Goal: Use online tool/utility: Utilize a website feature to perform a specific function

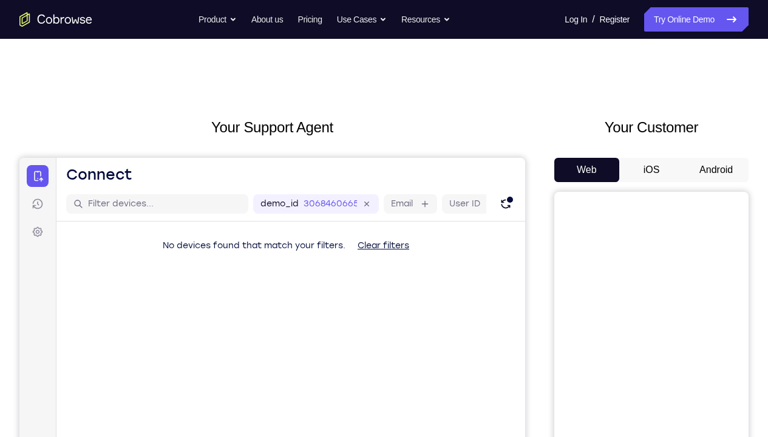
click at [688, 159] on button "Android" at bounding box center [715, 170] width 65 height 24
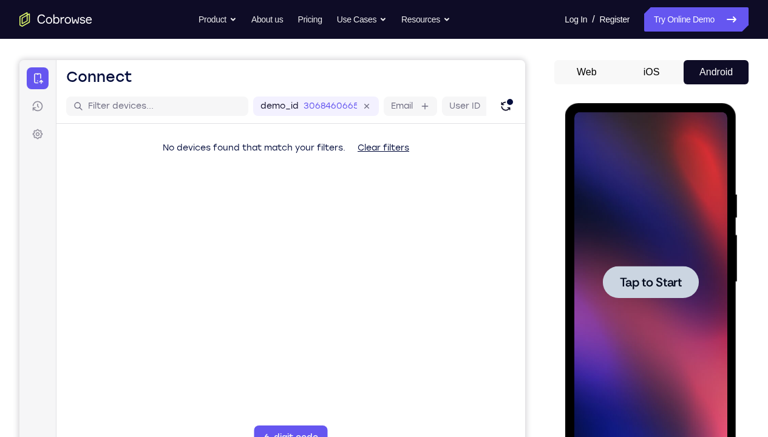
click at [715, 171] on div at bounding box center [649, 282] width 153 height 340
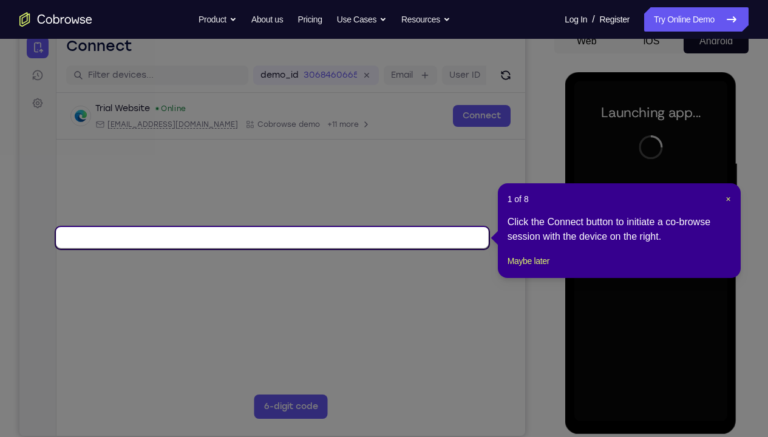
scroll to position [129, 0]
click at [726, 192] on button "×" at bounding box center [727, 198] width 5 height 12
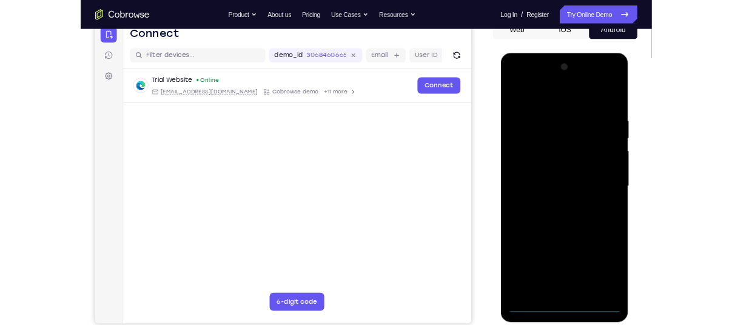
scroll to position [130, 0]
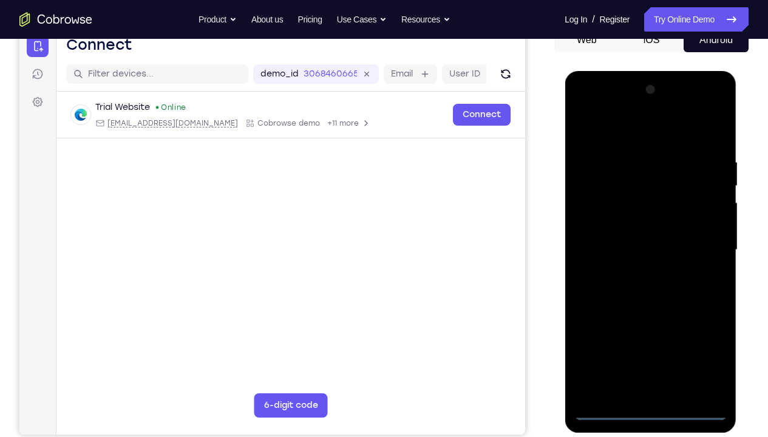
click at [649, 325] on div at bounding box center [649, 250] width 153 height 340
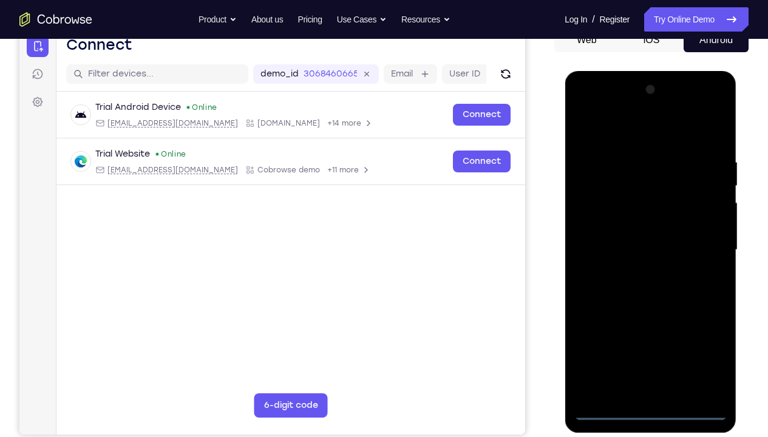
click at [697, 325] on div at bounding box center [649, 250] width 153 height 340
click at [584, 120] on div at bounding box center [649, 250] width 153 height 340
click at [703, 241] on div at bounding box center [649, 250] width 153 height 340
click at [639, 273] on div at bounding box center [649, 250] width 153 height 340
click at [619, 239] on div at bounding box center [649, 250] width 153 height 340
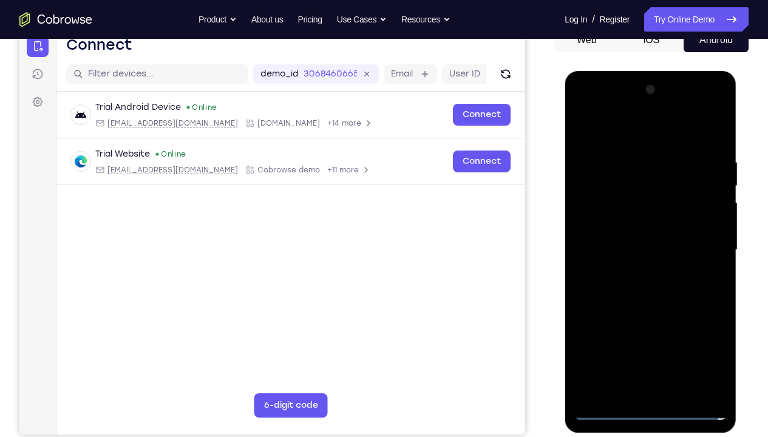
click at [612, 218] on div at bounding box center [649, 250] width 153 height 340
click at [639, 245] on div at bounding box center [649, 250] width 153 height 340
click at [714, 147] on div at bounding box center [649, 250] width 153 height 340
drag, startPoint x: 663, startPoint y: 134, endPoint x: 651, endPoint y: 66, distance: 69.0
click at [651, 71] on html "Online web based iOS Simulators and Android Emulators. Run iPhone, iPad, Mobile…" at bounding box center [650, 253] width 173 height 364
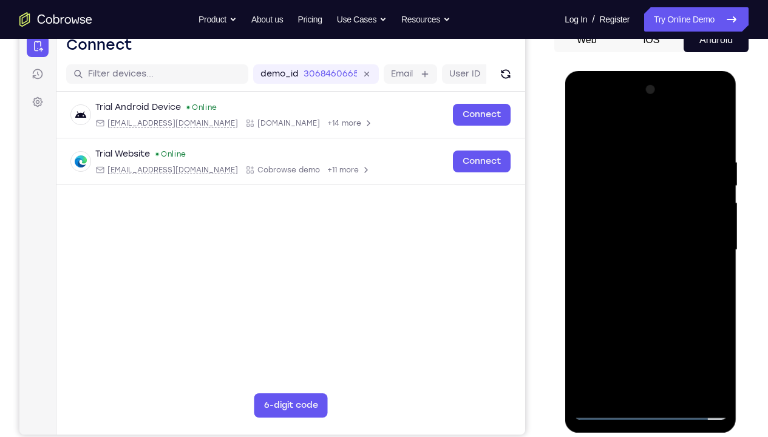
click at [626, 145] on div at bounding box center [649, 250] width 153 height 340
drag, startPoint x: 612, startPoint y: 255, endPoint x: 735, endPoint y: 265, distance: 122.9
click at [732, 265] on div at bounding box center [650, 252] width 172 height 362
drag, startPoint x: 695, startPoint y: 251, endPoint x: 550, endPoint y: 249, distance: 144.4
click at [564, 249] on html "Online web based iOS Simulators and Android Emulators. Run iPhone, iPad, Mobile…" at bounding box center [650, 253] width 173 height 364
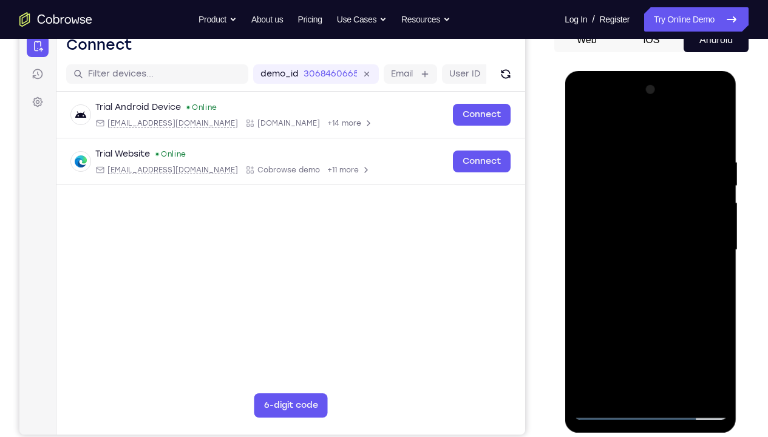
drag, startPoint x: 692, startPoint y: 245, endPoint x: 585, endPoint y: 251, distance: 107.6
click at [585, 251] on div at bounding box center [649, 250] width 153 height 340
drag, startPoint x: 700, startPoint y: 235, endPoint x: 573, endPoint y: 239, distance: 126.9
click at [573, 239] on div at bounding box center [650, 252] width 172 height 362
drag, startPoint x: 694, startPoint y: 208, endPoint x: 533, endPoint y: 238, distance: 162.9
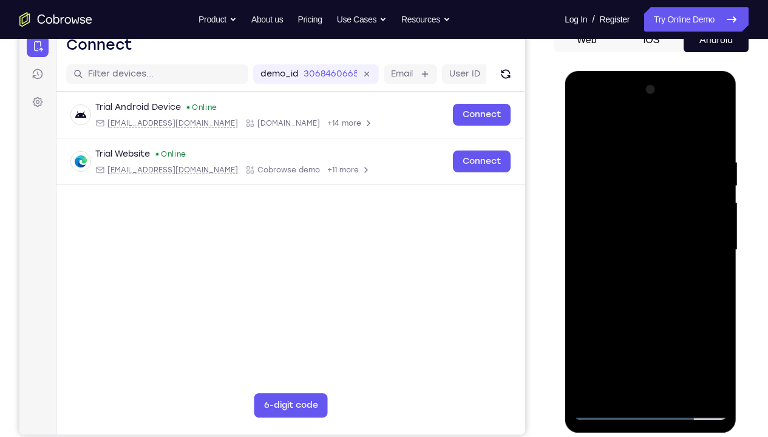
click at [564, 238] on html "Online web based iOS Simulators and Android Emulators. Run iPhone, iPad, Mobile…" at bounding box center [650, 253] width 173 height 364
click at [708, 253] on div at bounding box center [649, 250] width 153 height 340
click at [689, 220] on div at bounding box center [649, 250] width 153 height 340
click at [699, 186] on div at bounding box center [649, 250] width 153 height 340
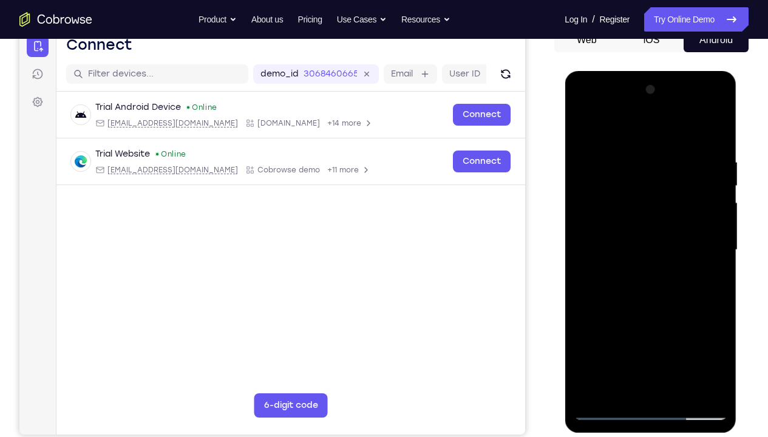
click at [712, 134] on div at bounding box center [649, 250] width 153 height 340
drag, startPoint x: 646, startPoint y: 196, endPoint x: 645, endPoint y: 271, distance: 74.6
click at [645, 271] on div at bounding box center [649, 250] width 153 height 340
click at [711, 125] on div at bounding box center [649, 250] width 153 height 340
click at [716, 126] on div at bounding box center [649, 250] width 153 height 340
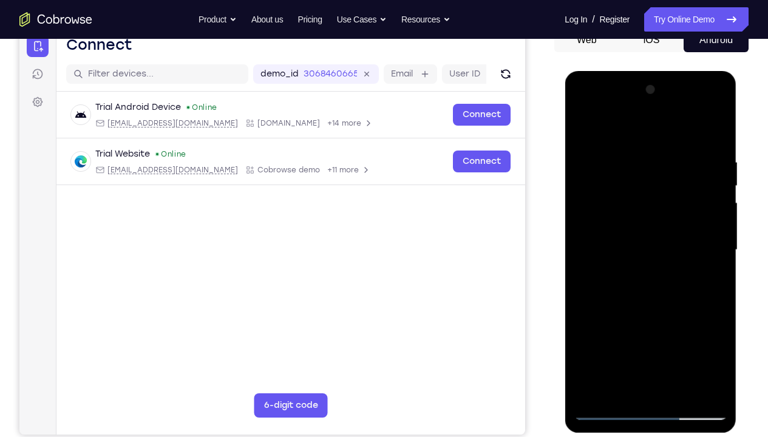
click at [593, 232] on div at bounding box center [649, 250] width 153 height 340
click at [592, 225] on div at bounding box center [649, 250] width 153 height 340
click at [584, 245] on div at bounding box center [649, 250] width 153 height 340
click at [608, 325] on div at bounding box center [649, 250] width 153 height 340
click at [621, 240] on div at bounding box center [649, 250] width 153 height 340
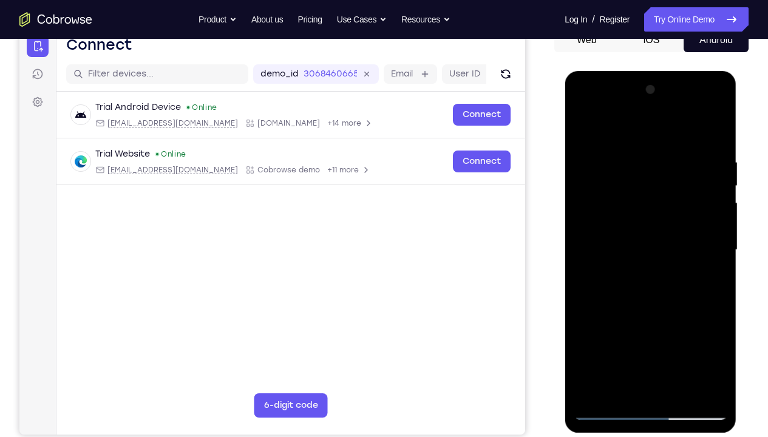
click at [668, 174] on div at bounding box center [649, 250] width 153 height 340
click at [603, 325] on div at bounding box center [649, 250] width 153 height 340
click at [649, 302] on div at bounding box center [649, 250] width 153 height 340
click at [712, 264] on div at bounding box center [649, 250] width 153 height 340
click at [711, 260] on div at bounding box center [649, 250] width 153 height 340
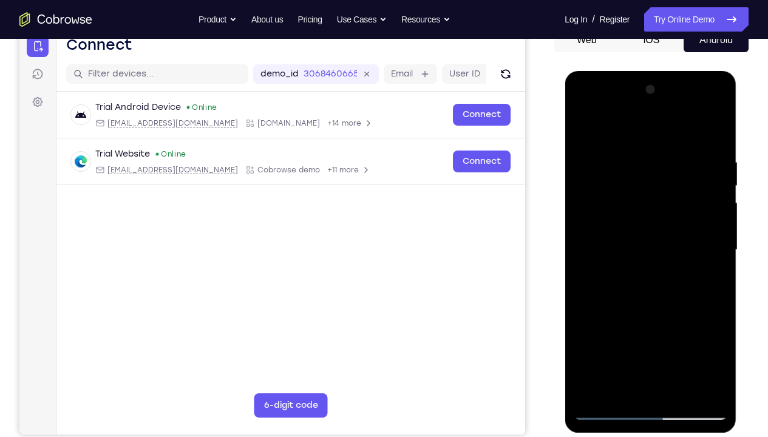
click at [711, 260] on div at bounding box center [649, 250] width 153 height 340
click at [640, 163] on div at bounding box center [649, 250] width 153 height 340
click at [726, 259] on div at bounding box center [649, 250] width 153 height 340
click at [725, 254] on div at bounding box center [649, 250] width 153 height 340
click at [715, 132] on div at bounding box center [649, 250] width 153 height 340
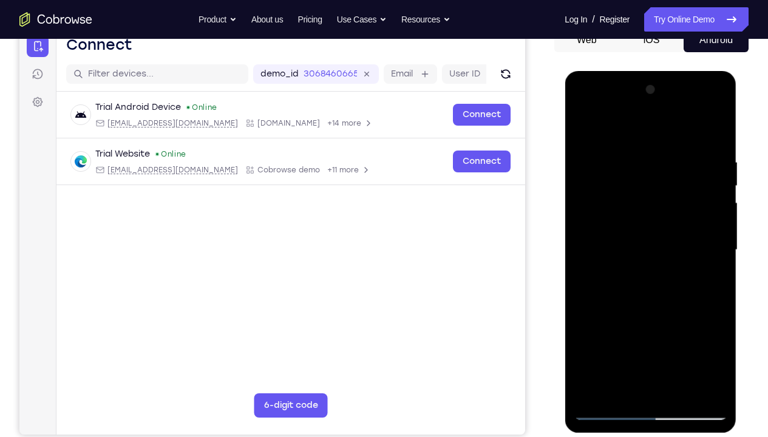
click at [711, 325] on div at bounding box center [649, 250] width 153 height 340
click at [636, 231] on div at bounding box center [649, 250] width 153 height 340
drag, startPoint x: 647, startPoint y: 280, endPoint x: 649, endPoint y: 187, distance: 92.9
click at [649, 187] on div at bounding box center [649, 250] width 153 height 340
click at [589, 269] on div at bounding box center [649, 250] width 153 height 340
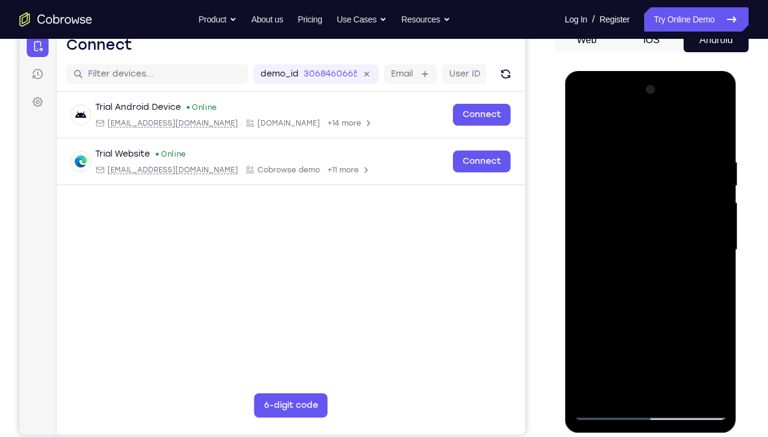
drag, startPoint x: 663, startPoint y: 305, endPoint x: 666, endPoint y: 152, distance: 152.9
click at [666, 152] on div at bounding box center [649, 250] width 153 height 340
drag, startPoint x: 660, startPoint y: 286, endPoint x: 666, endPoint y: 176, distance: 110.6
click at [666, 176] on div at bounding box center [649, 250] width 153 height 340
drag, startPoint x: 654, startPoint y: 293, endPoint x: 663, endPoint y: 183, distance: 110.8
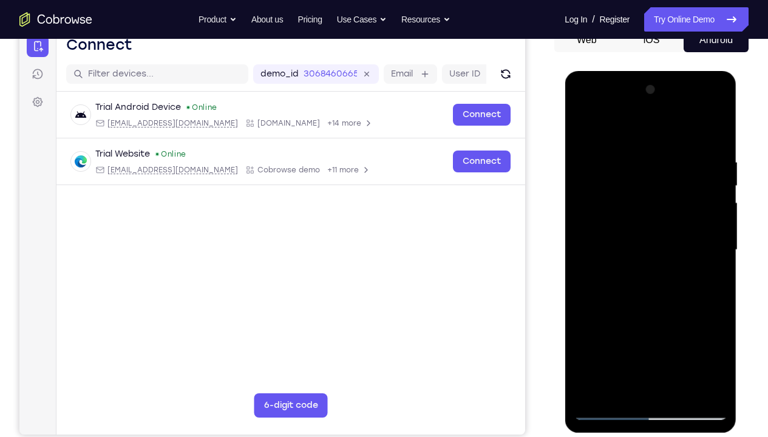
click at [663, 183] on div at bounding box center [649, 250] width 153 height 340
drag, startPoint x: 651, startPoint y: 267, endPoint x: 651, endPoint y: 436, distance: 169.3
click at [651, 325] on html "Online web based iOS Simulators and Android Emulators. Run iPhone, iPad, Mobile…" at bounding box center [650, 253] width 173 height 364
drag, startPoint x: 648, startPoint y: 230, endPoint x: 646, endPoint y: 325, distance: 94.7
click at [646, 325] on div at bounding box center [649, 250] width 153 height 340
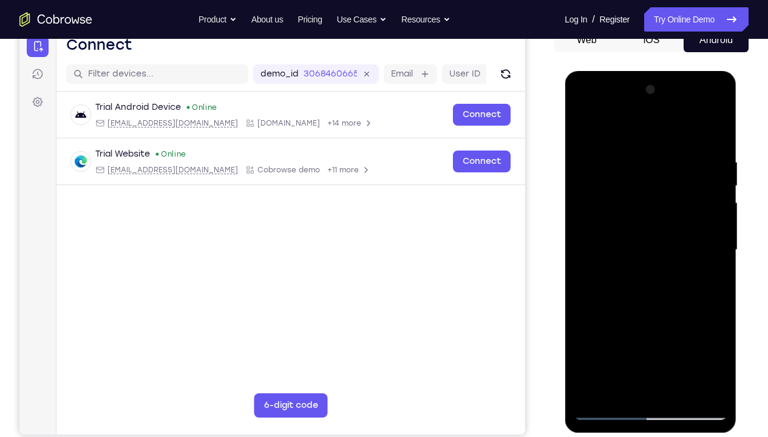
drag, startPoint x: 641, startPoint y: 189, endPoint x: 641, endPoint y: 273, distance: 83.7
click at [641, 273] on div at bounding box center [649, 250] width 153 height 340
drag, startPoint x: 661, startPoint y: 191, endPoint x: 668, endPoint y: 351, distance: 161.0
click at [668, 325] on div at bounding box center [649, 250] width 153 height 340
click at [609, 203] on div at bounding box center [649, 250] width 153 height 340
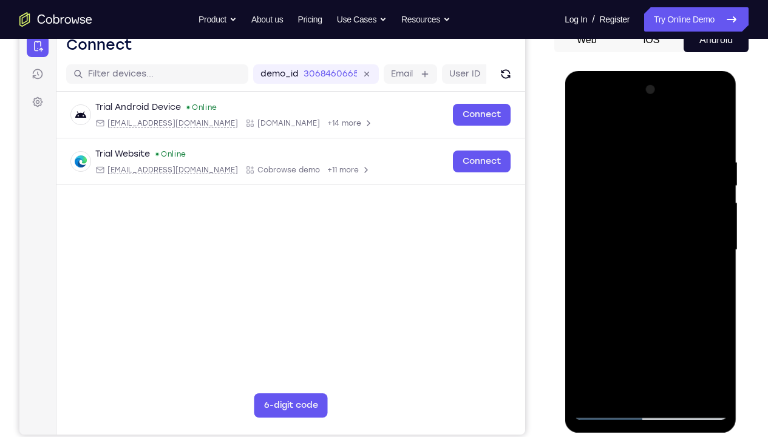
click at [605, 325] on div at bounding box center [649, 250] width 153 height 340
click at [616, 193] on div at bounding box center [649, 250] width 153 height 340
click at [638, 282] on div at bounding box center [649, 250] width 153 height 340
click at [618, 213] on div at bounding box center [649, 250] width 153 height 340
click at [592, 238] on div at bounding box center [649, 250] width 153 height 340
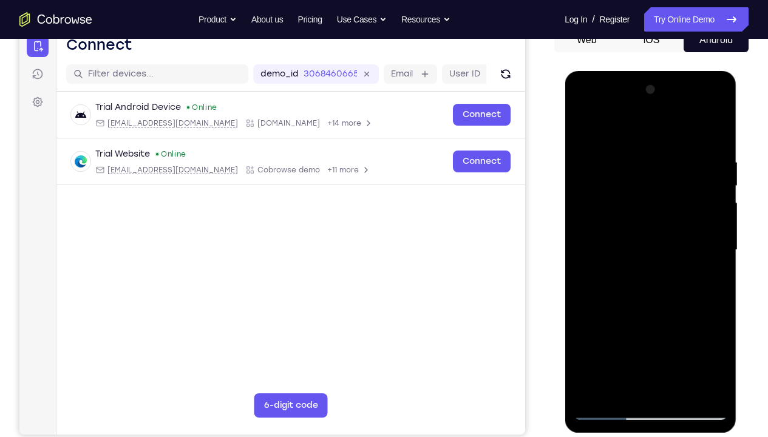
click at [618, 223] on div at bounding box center [649, 250] width 153 height 340
click at [607, 325] on div at bounding box center [649, 250] width 153 height 340
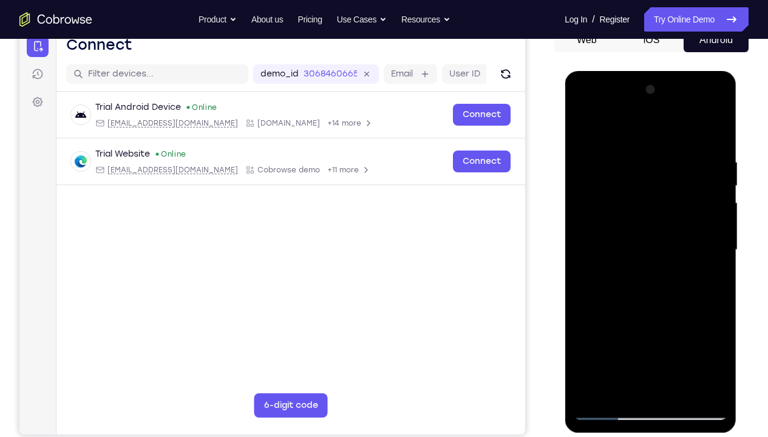
click at [607, 325] on div at bounding box center [649, 250] width 153 height 340
click at [595, 300] on div at bounding box center [649, 250] width 153 height 340
click at [606, 325] on div at bounding box center [649, 250] width 153 height 340
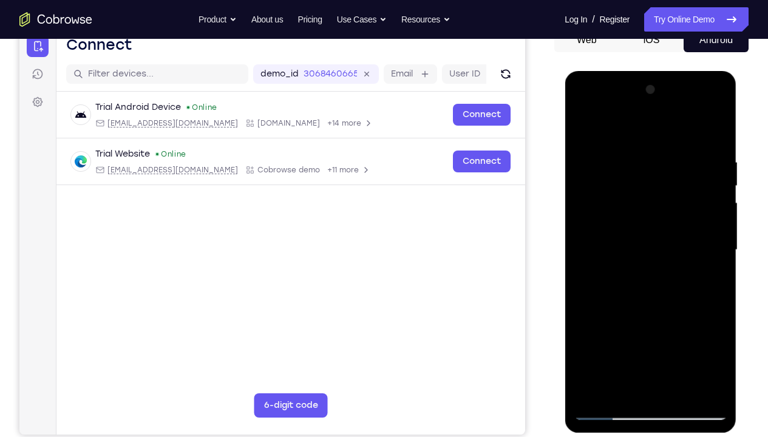
click at [655, 297] on div at bounding box center [649, 250] width 153 height 340
click at [605, 325] on div at bounding box center [649, 250] width 153 height 340
click at [603, 325] on div at bounding box center [649, 250] width 153 height 340
drag, startPoint x: 663, startPoint y: 215, endPoint x: 670, endPoint y: 296, distance: 81.0
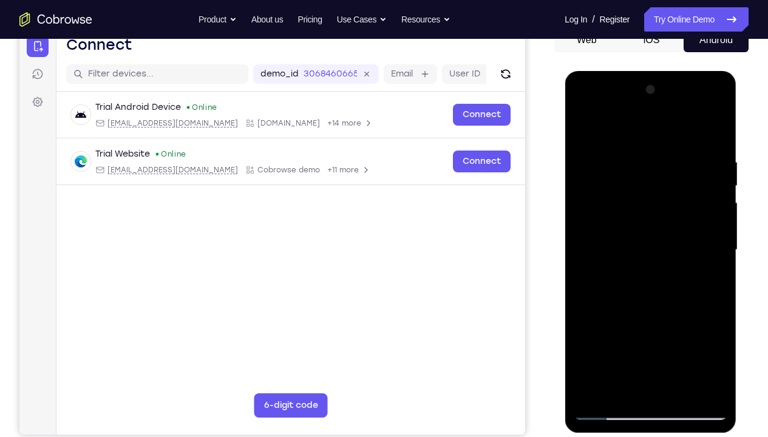
click at [670, 296] on div at bounding box center [649, 250] width 153 height 340
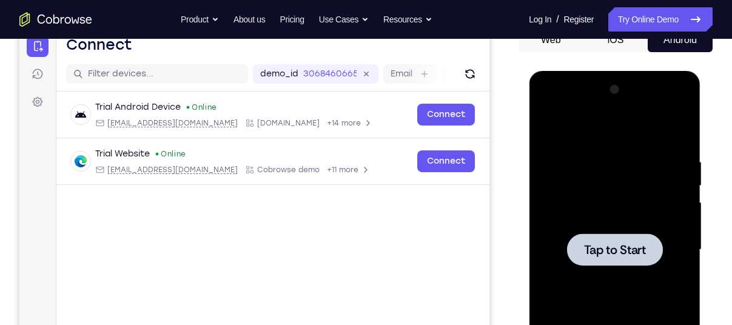
click at [567, 212] on div at bounding box center [614, 250] width 153 height 340
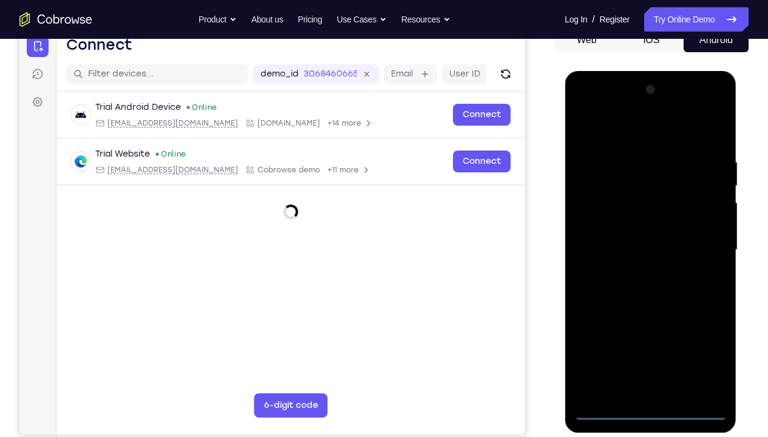
click at [643, 325] on div at bounding box center [649, 250] width 153 height 340
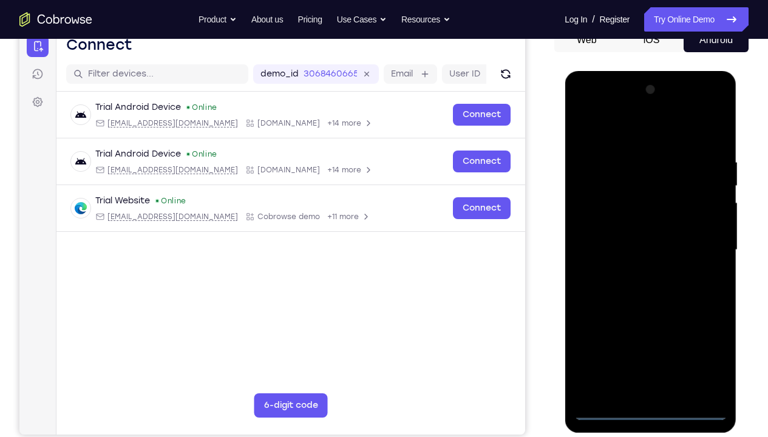
click at [695, 325] on div at bounding box center [649, 250] width 153 height 340
click at [631, 137] on div at bounding box center [649, 250] width 153 height 340
click at [597, 221] on div at bounding box center [649, 250] width 153 height 340
click at [626, 251] on div at bounding box center [649, 250] width 153 height 340
click at [627, 236] on div at bounding box center [649, 250] width 153 height 340
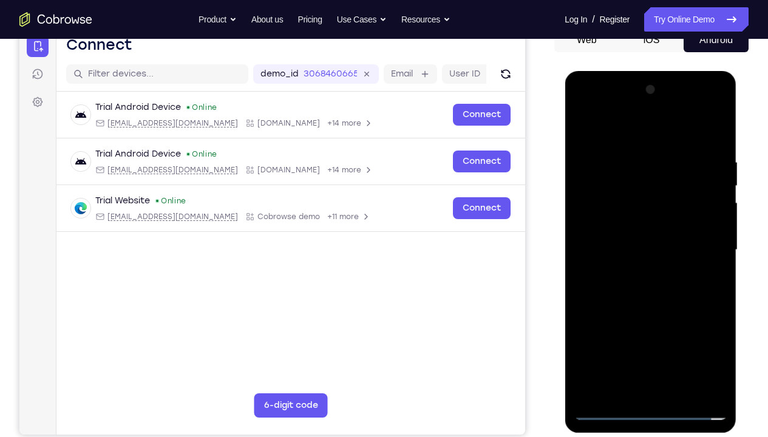
click at [640, 272] on div at bounding box center [649, 250] width 153 height 340
click at [642, 264] on div at bounding box center [649, 250] width 153 height 340
drag, startPoint x: 635, startPoint y: 131, endPoint x: 632, endPoint y: 87, distance: 43.8
click at [632, 87] on div at bounding box center [649, 250] width 153 height 340
drag, startPoint x: 642, startPoint y: 346, endPoint x: 641, endPoint y: 253, distance: 92.9
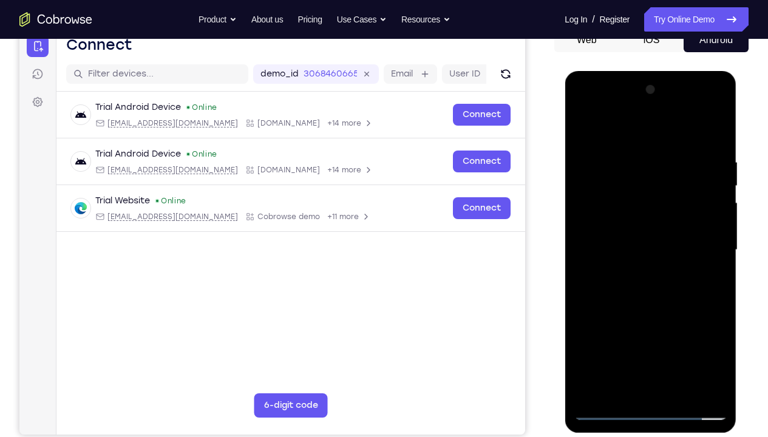
click at [641, 253] on div at bounding box center [649, 250] width 153 height 340
click at [635, 325] on div at bounding box center [649, 250] width 153 height 340
drag, startPoint x: 647, startPoint y: 342, endPoint x: 646, endPoint y: 436, distance: 94.1
click at [646, 325] on html "Online web based iOS Simulators and Android Emulators. Run iPhone, iPad, Mobile…" at bounding box center [650, 253] width 173 height 364
click at [610, 143] on div at bounding box center [649, 250] width 153 height 340
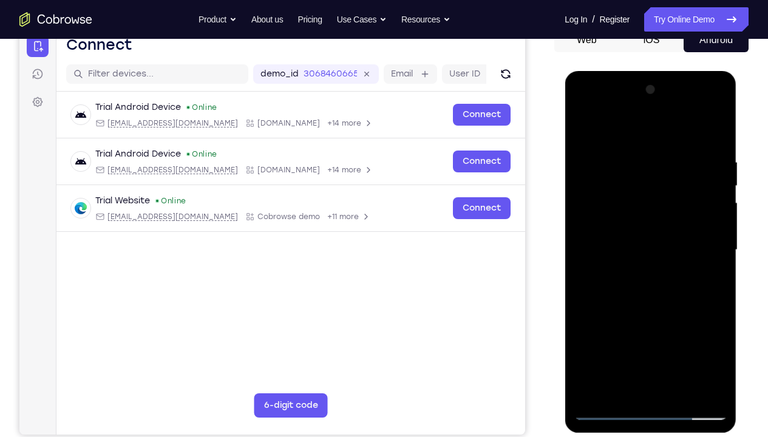
click at [630, 218] on div at bounding box center [649, 250] width 153 height 340
click at [645, 265] on div at bounding box center [649, 250] width 153 height 340
click at [592, 123] on div at bounding box center [649, 250] width 153 height 340
click at [631, 215] on div at bounding box center [649, 250] width 153 height 340
click at [717, 257] on div at bounding box center [649, 250] width 153 height 340
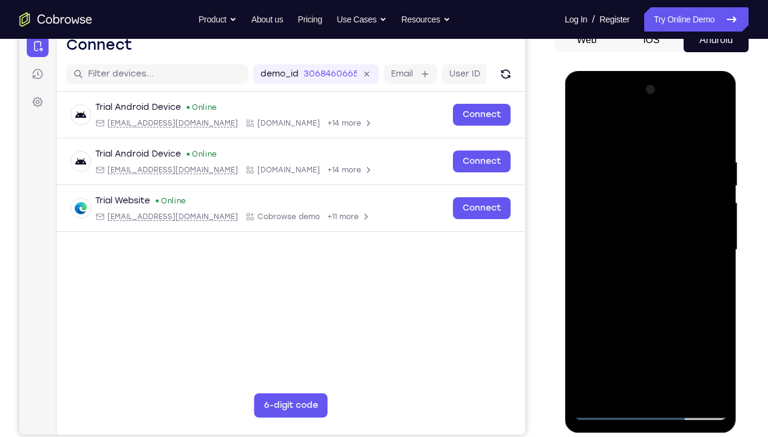
click at [717, 261] on div at bounding box center [649, 250] width 153 height 340
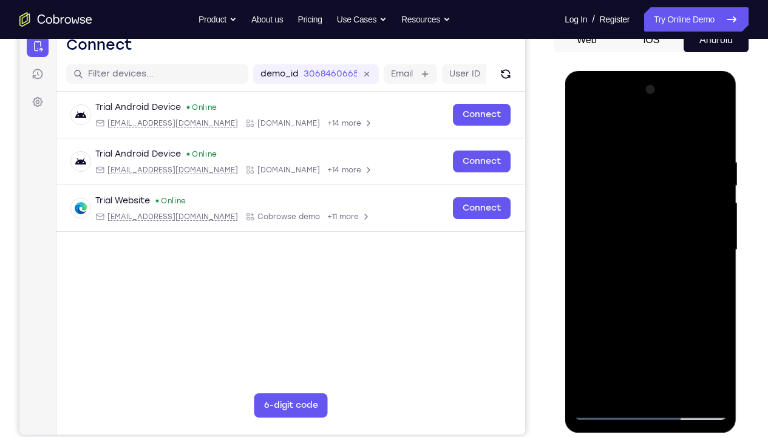
click at [717, 261] on div at bounding box center [649, 250] width 153 height 340
click at [719, 134] on div at bounding box center [649, 250] width 153 height 340
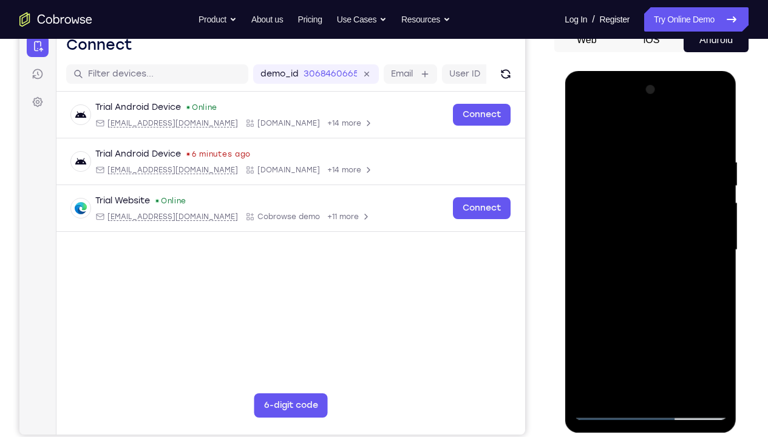
click at [690, 144] on div at bounding box center [649, 250] width 153 height 340
click at [632, 200] on div at bounding box center [649, 250] width 153 height 340
click at [638, 225] on div at bounding box center [649, 250] width 153 height 340
click at [639, 248] on div at bounding box center [649, 250] width 153 height 340
click at [594, 209] on div at bounding box center [649, 250] width 153 height 340
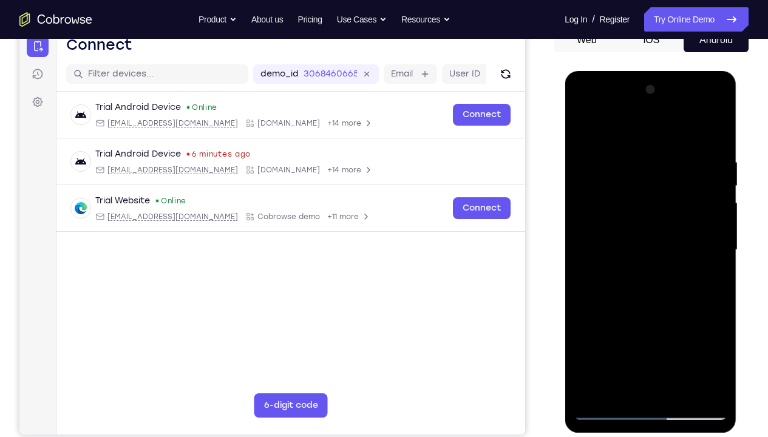
click at [601, 184] on div at bounding box center [649, 250] width 153 height 340
click at [606, 325] on div at bounding box center [649, 250] width 153 height 340
drag, startPoint x: 655, startPoint y: 314, endPoint x: 655, endPoint y: 232, distance: 81.3
click at [655, 232] on div at bounding box center [649, 250] width 153 height 340
drag, startPoint x: 655, startPoint y: 284, endPoint x: 662, endPoint y: 107, distance: 177.4
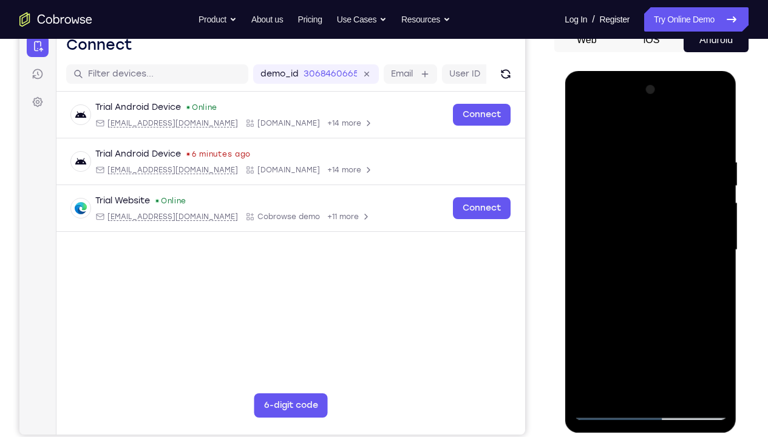
click at [662, 107] on div at bounding box center [649, 250] width 153 height 340
drag, startPoint x: 653, startPoint y: 297, endPoint x: 657, endPoint y: 190, distance: 107.5
click at [657, 190] on div at bounding box center [649, 250] width 153 height 340
drag, startPoint x: 652, startPoint y: 283, endPoint x: 654, endPoint y: 147, distance: 135.9
click at [654, 147] on div at bounding box center [649, 250] width 153 height 340
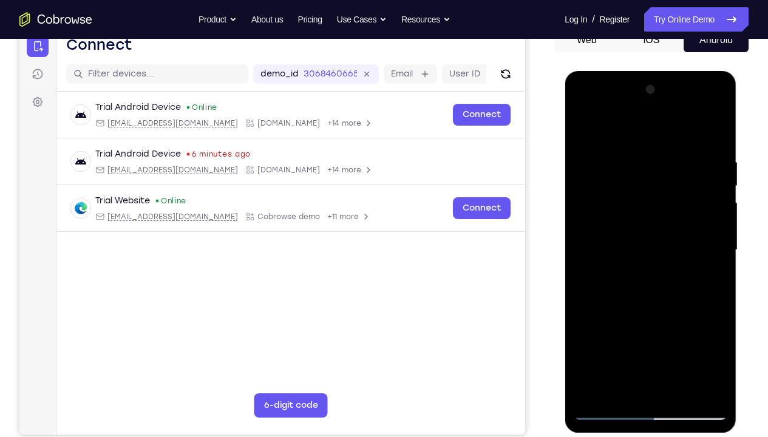
drag, startPoint x: 638, startPoint y: 354, endPoint x: 632, endPoint y: 190, distance: 164.6
click at [632, 190] on div at bounding box center [649, 250] width 153 height 340
click at [614, 325] on div at bounding box center [649, 250] width 153 height 340
click at [689, 124] on div at bounding box center [649, 250] width 153 height 340
click at [654, 276] on div at bounding box center [649, 250] width 153 height 340
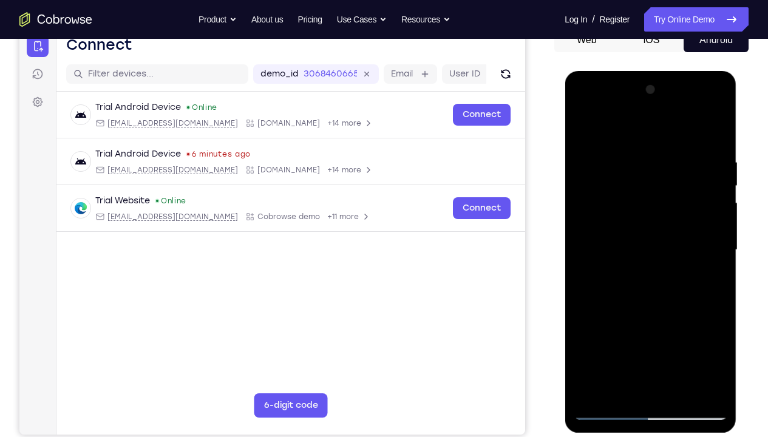
drag, startPoint x: 679, startPoint y: 189, endPoint x: 681, endPoint y: 240, distance: 51.0
click at [681, 240] on div at bounding box center [649, 250] width 153 height 340
click at [723, 148] on div at bounding box center [649, 250] width 153 height 340
click at [633, 325] on div at bounding box center [649, 250] width 153 height 340
click at [624, 279] on div at bounding box center [649, 250] width 153 height 340
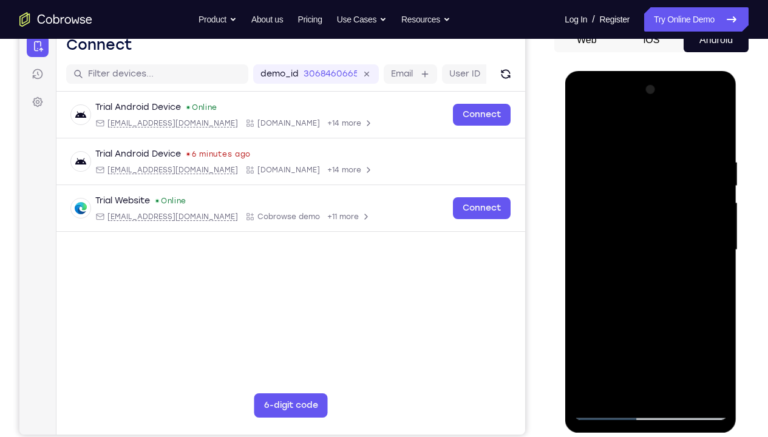
click at [643, 324] on div at bounding box center [649, 250] width 153 height 340
click at [584, 128] on div at bounding box center [649, 250] width 153 height 340
drag, startPoint x: 674, startPoint y: 291, endPoint x: 676, endPoint y: 220, distance: 71.6
click at [676, 220] on div at bounding box center [649, 250] width 153 height 340
click at [681, 304] on div at bounding box center [649, 250] width 153 height 340
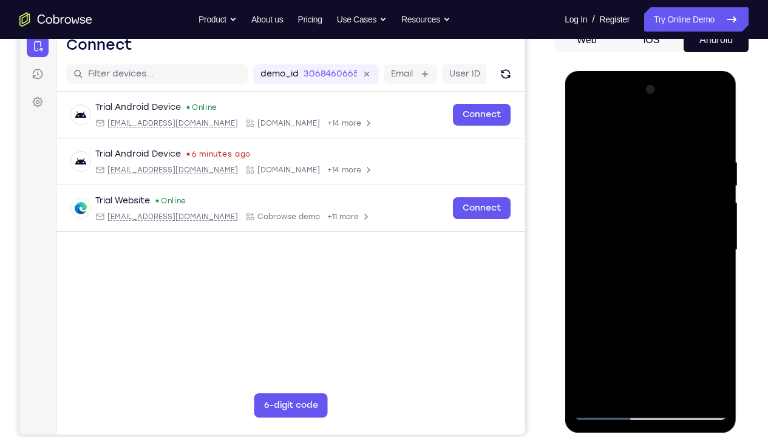
click at [649, 220] on div at bounding box center [649, 250] width 153 height 340
drag, startPoint x: 650, startPoint y: 231, endPoint x: 651, endPoint y: 326, distance: 95.3
click at [651, 325] on div at bounding box center [649, 250] width 153 height 340
drag, startPoint x: 646, startPoint y: 366, endPoint x: 655, endPoint y: 71, distance: 295.1
click at [655, 71] on div at bounding box center [650, 252] width 172 height 362
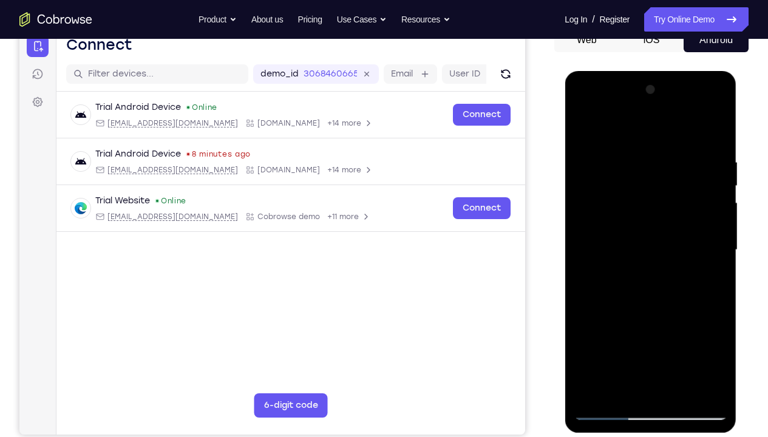
drag, startPoint x: 635, startPoint y: 263, endPoint x: 649, endPoint y: 70, distance: 193.4
click at [649, 71] on div at bounding box center [650, 252] width 172 height 362
drag, startPoint x: 634, startPoint y: 283, endPoint x: 637, endPoint y: 163, distance: 120.2
click at [637, 163] on div at bounding box center [649, 250] width 153 height 340
drag, startPoint x: 618, startPoint y: 353, endPoint x: 649, endPoint y: 144, distance: 211.6
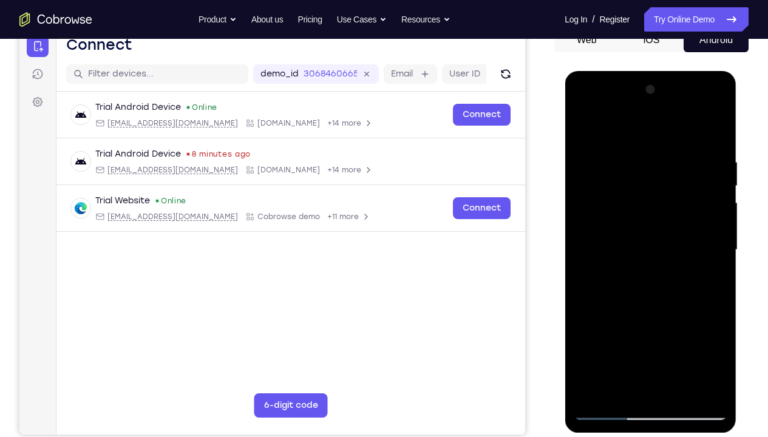
click at [649, 144] on div at bounding box center [649, 250] width 153 height 340
drag, startPoint x: 634, startPoint y: 212, endPoint x: 661, endPoint y: 121, distance: 94.5
click at [661, 121] on div at bounding box center [649, 250] width 153 height 340
drag, startPoint x: 638, startPoint y: 327, endPoint x: 637, endPoint y: 217, distance: 109.8
click at [637, 217] on div at bounding box center [649, 250] width 153 height 340
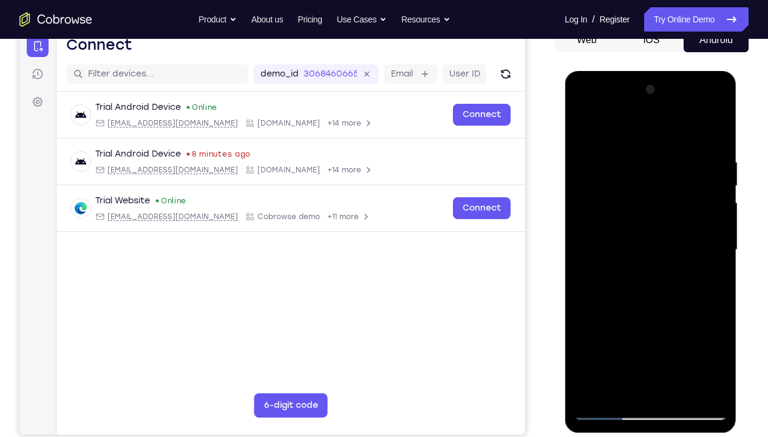
click at [609, 325] on div at bounding box center [649, 250] width 153 height 340
drag, startPoint x: 654, startPoint y: 339, endPoint x: 654, endPoint y: 242, distance: 96.5
click at [654, 242] on div at bounding box center [649, 250] width 153 height 340
drag, startPoint x: 669, startPoint y: 272, endPoint x: 671, endPoint y: 266, distance: 6.2
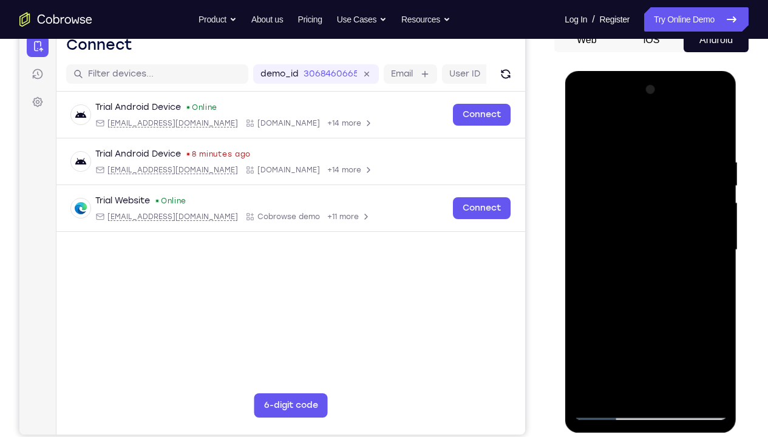
click at [671, 266] on div at bounding box center [649, 250] width 153 height 340
click at [671, 254] on div at bounding box center [649, 250] width 153 height 340
click at [583, 130] on div at bounding box center [649, 250] width 153 height 340
drag, startPoint x: 583, startPoint y: 130, endPoint x: 668, endPoint y: 336, distance: 222.6
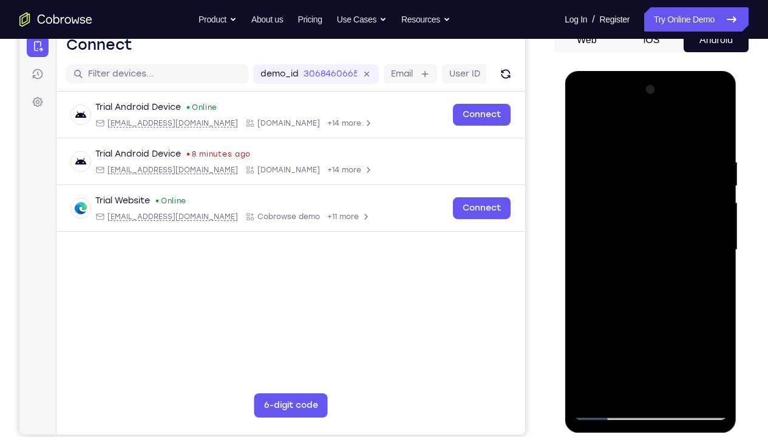
click at [668, 325] on div at bounding box center [649, 250] width 153 height 340
drag, startPoint x: 657, startPoint y: 205, endPoint x: 656, endPoint y: 324, distance: 119.6
click at [656, 324] on div at bounding box center [649, 250] width 153 height 340
click at [646, 225] on div at bounding box center [649, 250] width 153 height 340
click at [696, 325] on div at bounding box center [649, 250] width 153 height 340
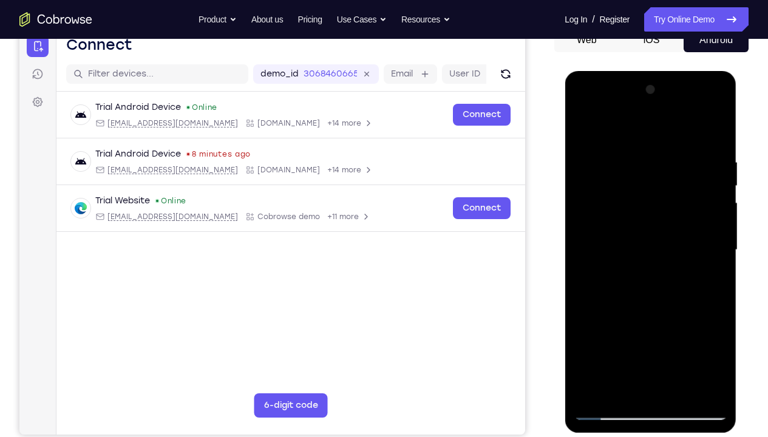
click at [709, 289] on div at bounding box center [649, 250] width 153 height 340
click at [694, 325] on div at bounding box center [649, 250] width 153 height 340
click at [712, 259] on div at bounding box center [649, 250] width 153 height 340
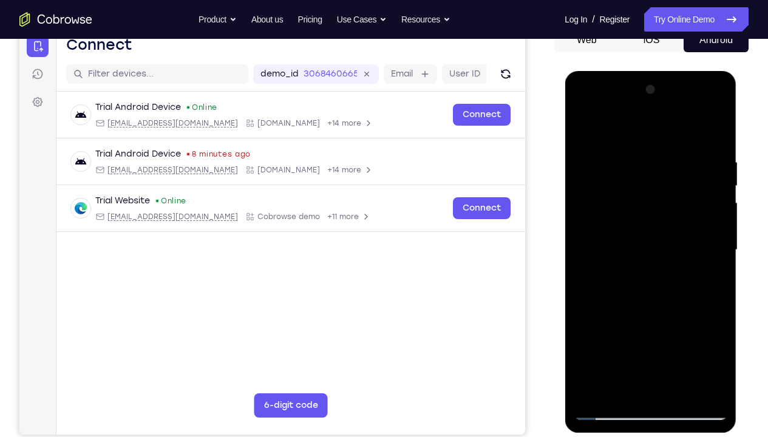
click at [712, 259] on div at bounding box center [649, 250] width 153 height 340
click at [590, 268] on div at bounding box center [649, 250] width 153 height 340
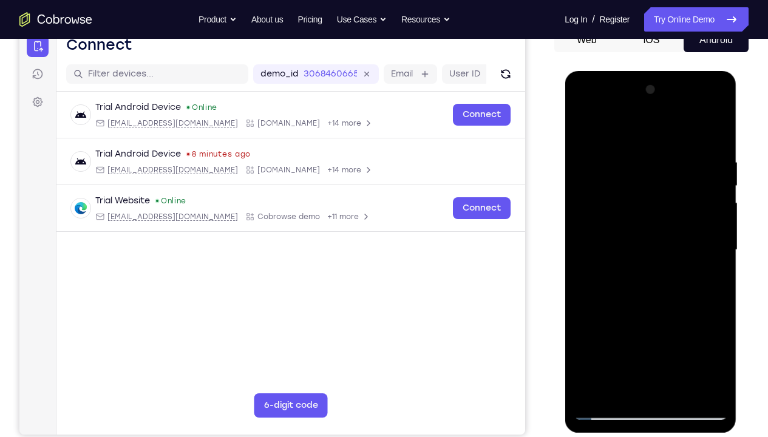
click at [707, 262] on div at bounding box center [649, 250] width 153 height 340
click at [713, 257] on div at bounding box center [649, 250] width 153 height 340
click at [586, 261] on div at bounding box center [649, 250] width 153 height 340
click at [628, 325] on div at bounding box center [649, 250] width 153 height 340
click at [631, 286] on div at bounding box center [649, 250] width 153 height 340
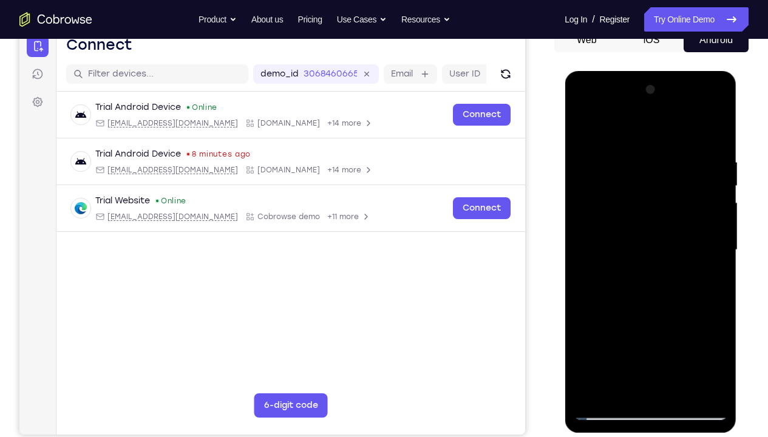
click at [708, 254] on div at bounding box center [649, 250] width 153 height 340
click at [692, 325] on div at bounding box center [649, 250] width 153 height 340
click at [718, 260] on div at bounding box center [649, 250] width 153 height 340
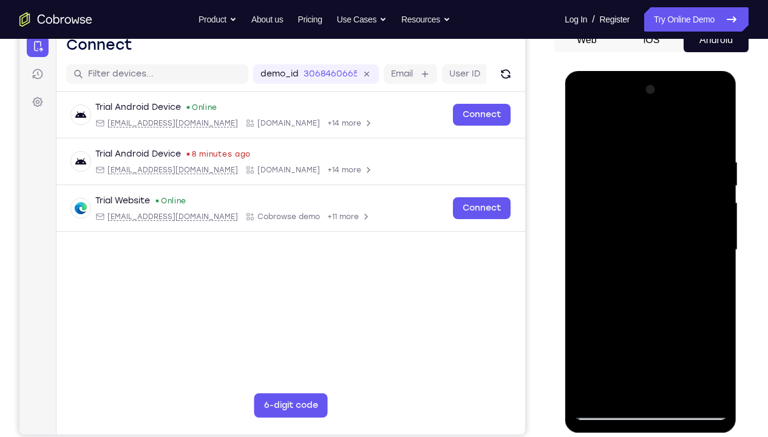
click at [718, 260] on div at bounding box center [649, 250] width 153 height 340
click at [717, 263] on div at bounding box center [649, 250] width 153 height 340
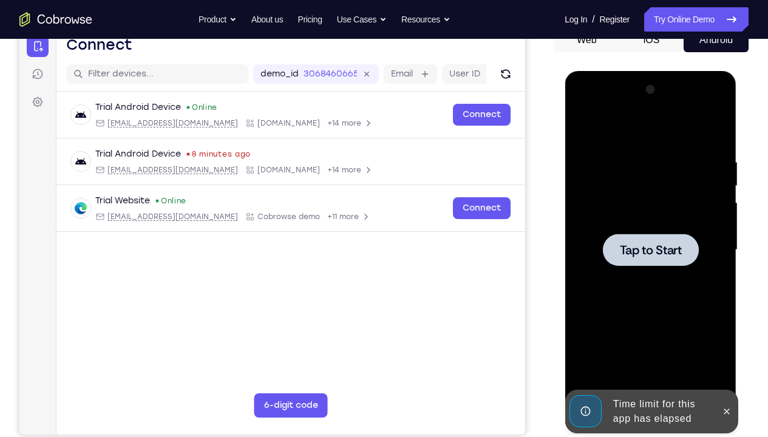
click at [717, 263] on div at bounding box center [649, 250] width 153 height 340
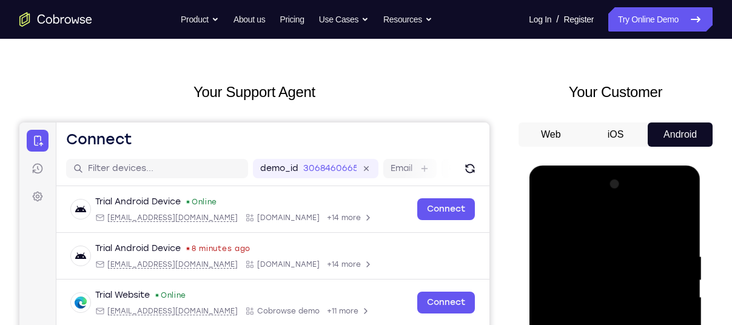
scroll to position [34, 0]
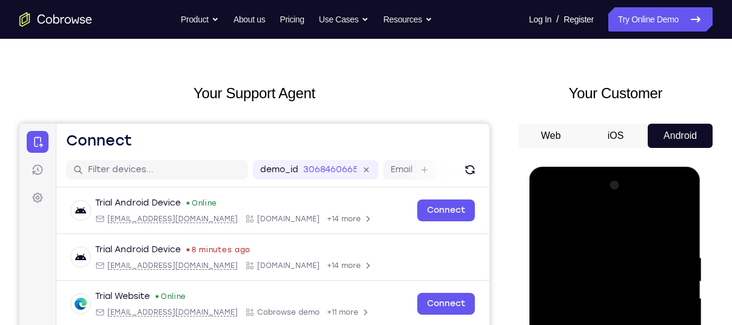
click at [669, 126] on button "Android" at bounding box center [680, 136] width 65 height 24
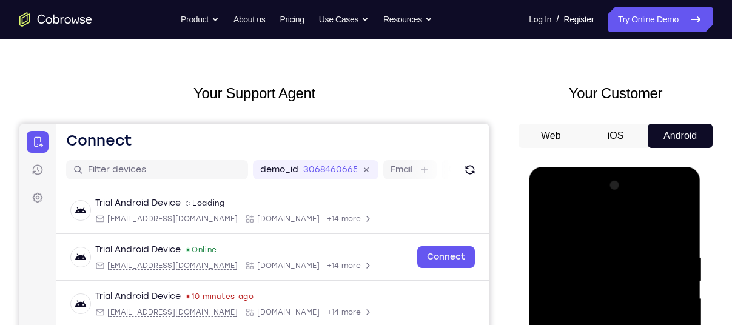
click at [170, 126] on button "Android" at bounding box center [168, 126] width 2 height 2
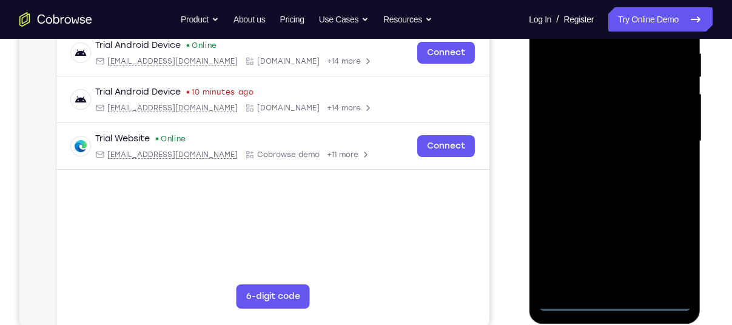
scroll to position [0, 0]
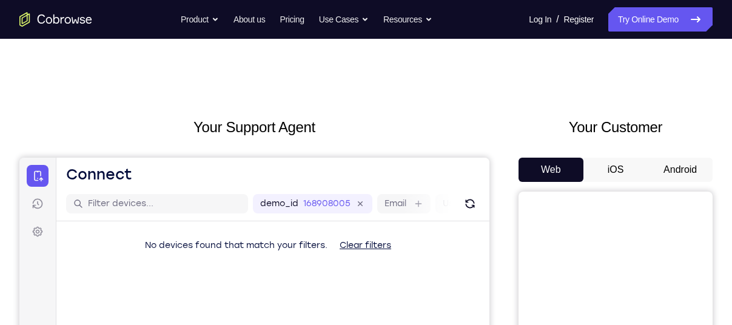
click at [688, 171] on button "Android" at bounding box center [680, 170] width 65 height 24
